Goal: Go to known website: Access a specific website the user already knows

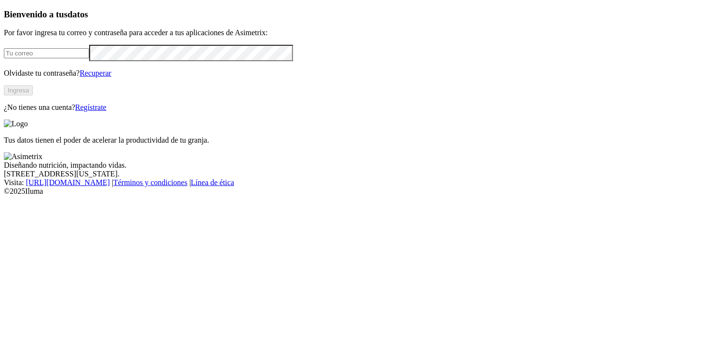
type input "jorge.restrepo@finca.co"
click at [33, 95] on button "Ingresa" at bounding box center [18, 90] width 29 height 10
